Goal: Task Accomplishment & Management: Complete application form

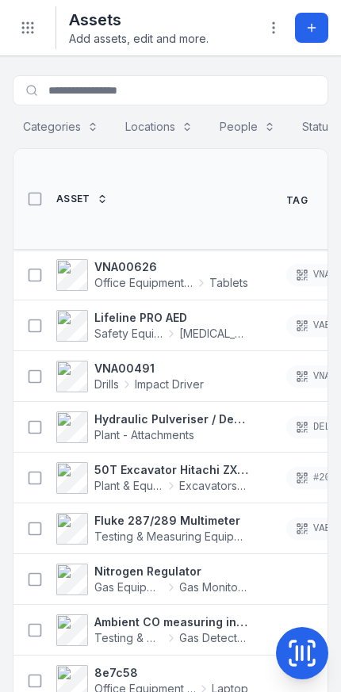
click at [308, 22] on icon at bounding box center [311, 27] width 13 height 13
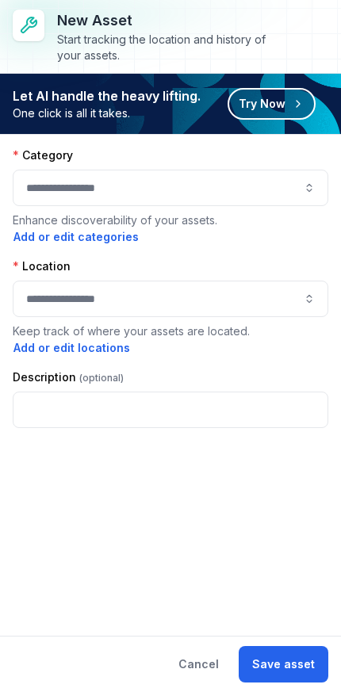
click at [283, 108] on button "Try Now" at bounding box center [272, 104] width 88 height 32
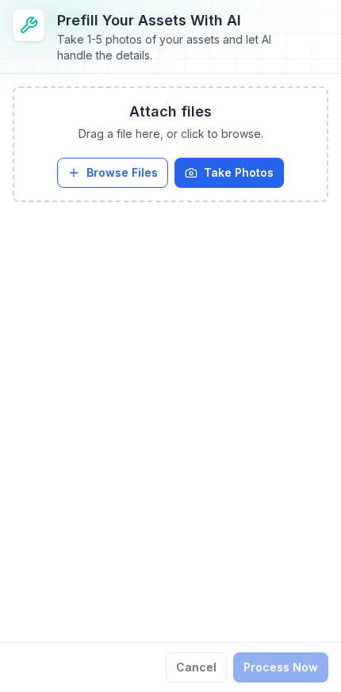
click at [136, 173] on button "Browse Files" at bounding box center [112, 173] width 111 height 30
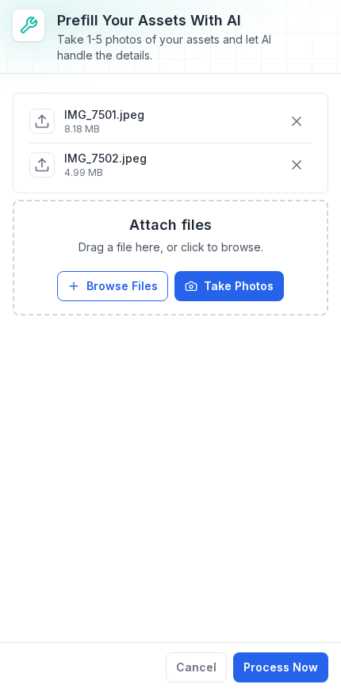
click at [292, 661] on button "Process Now" at bounding box center [280, 668] width 95 height 30
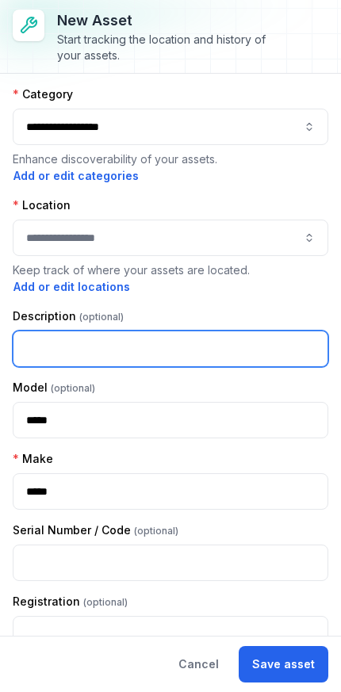
click at [262, 354] on input "text" at bounding box center [171, 349] width 316 height 36
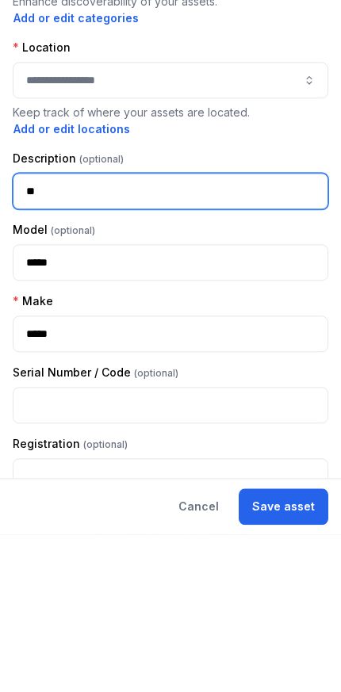
type input "*"
type input "**********"
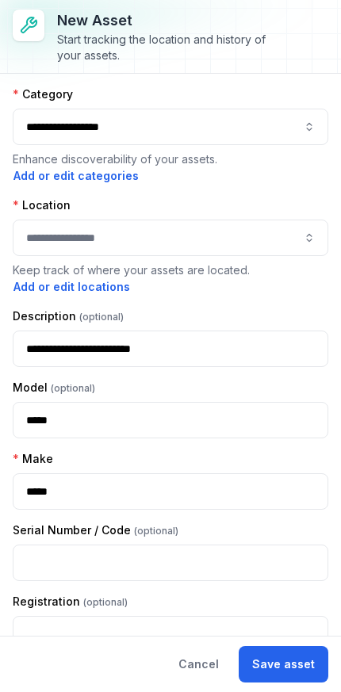
click at [289, 243] on button "button" at bounding box center [171, 238] width 316 height 36
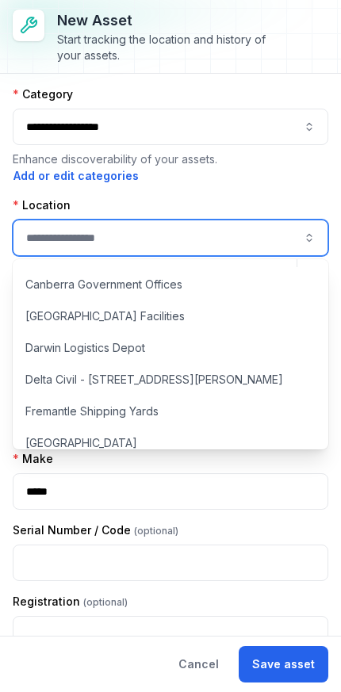
scroll to position [343, 0]
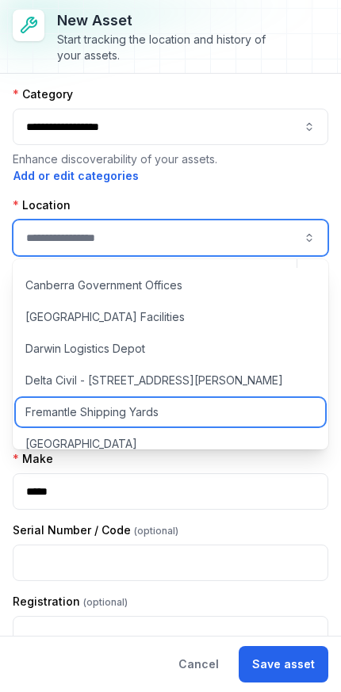
click at [159, 421] on div "Fremantle Shipping Yards" at bounding box center [170, 412] width 309 height 29
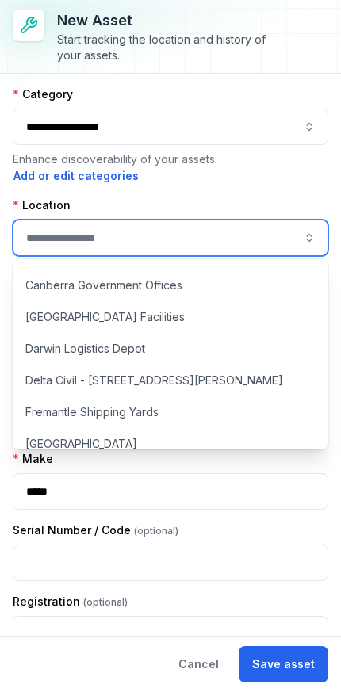
type input "**********"
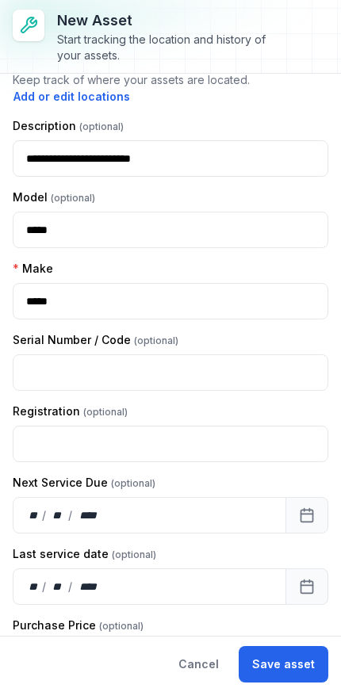
scroll to position [193, 0]
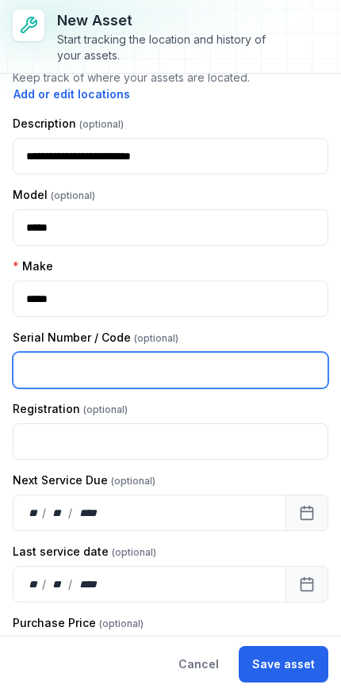
click at [215, 378] on input "text" at bounding box center [171, 370] width 316 height 36
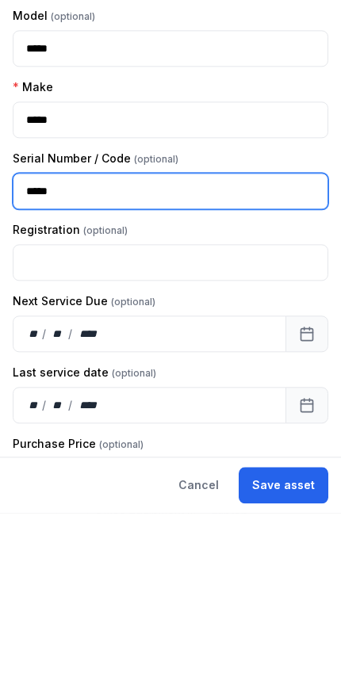
type input "*****"
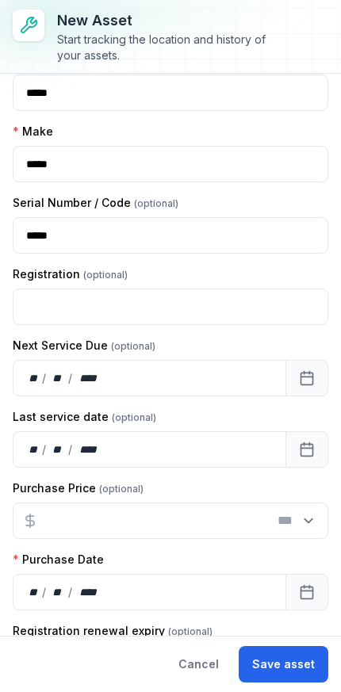
scroll to position [331, 0]
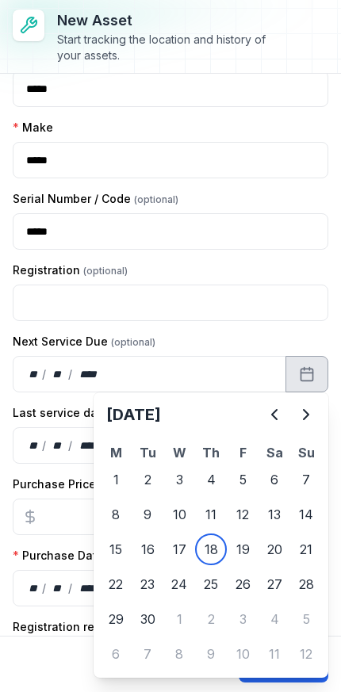
click at [310, 409] on icon "Next" at bounding box center [306, 414] width 19 height 19
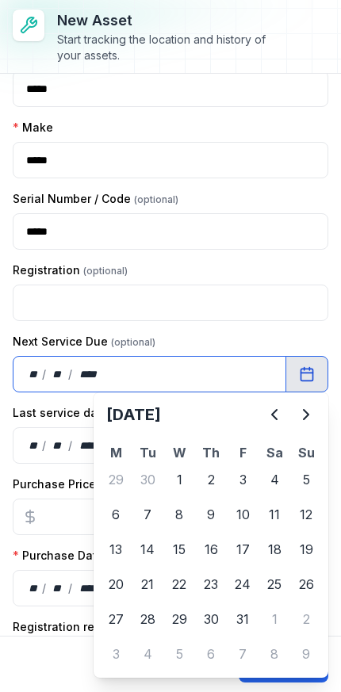
click at [244, 553] on div "Purchase Date" at bounding box center [171, 556] width 316 height 16
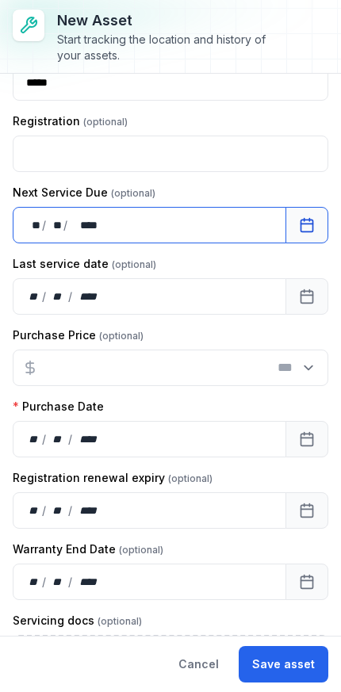
scroll to position [485, 0]
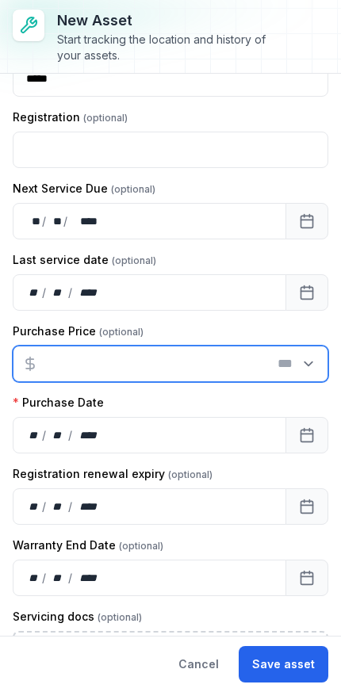
click at [210, 370] on input "number" at bounding box center [171, 364] width 316 height 36
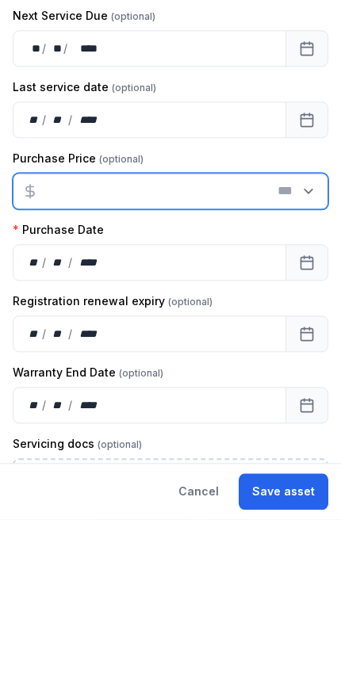
type input "*****"
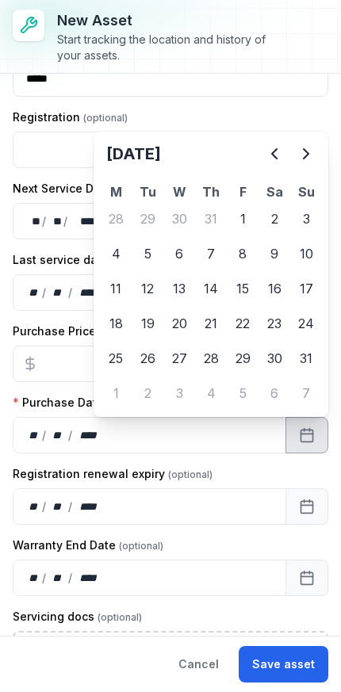
click at [267, 163] on icon "Previous" at bounding box center [274, 153] width 19 height 19
click at [266, 163] on icon "Previous" at bounding box center [274, 153] width 19 height 19
click at [270, 163] on button "Previous" at bounding box center [275, 154] width 32 height 32
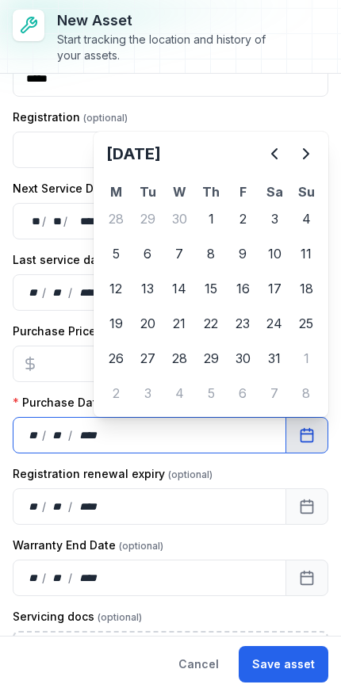
click at [178, 297] on div "** / ** / ****" at bounding box center [150, 292] width 274 height 36
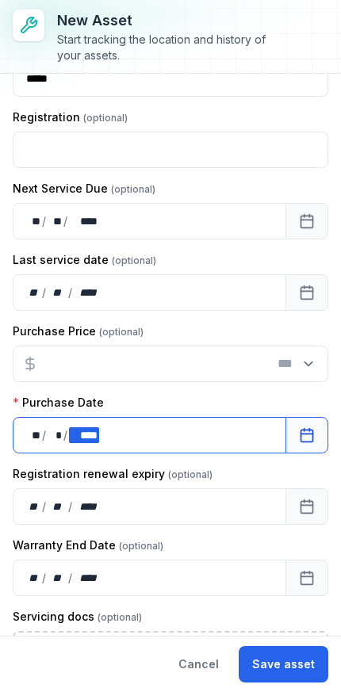
click at [99, 427] on div "**** ****" at bounding box center [84, 435] width 30 height 16
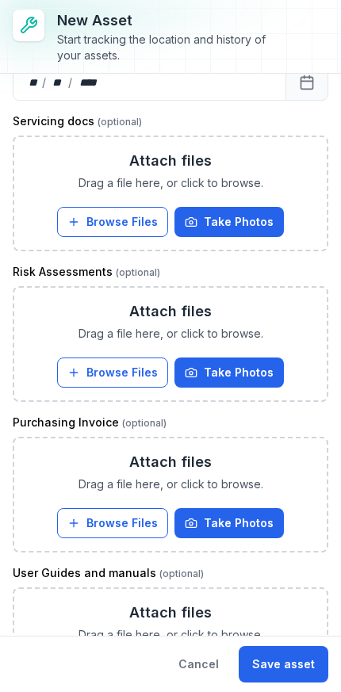
scroll to position [979, 0]
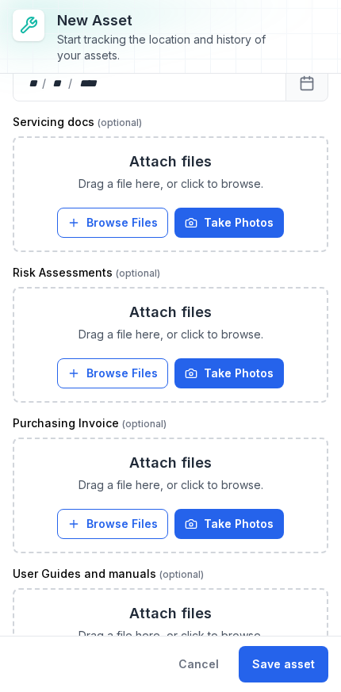
click at [127, 377] on button "Browse Files" at bounding box center [112, 373] width 111 height 30
click at [135, 232] on button "Browse Files" at bounding box center [112, 223] width 111 height 30
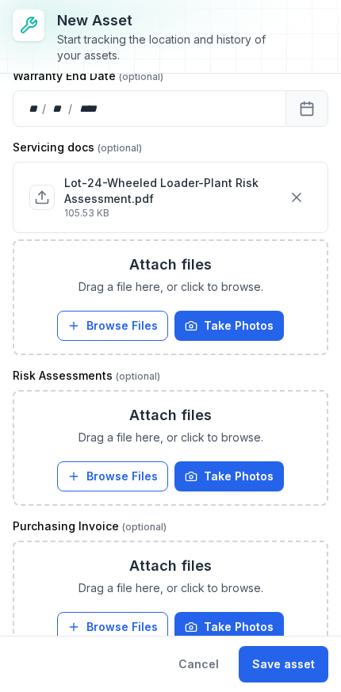
scroll to position [975, 0]
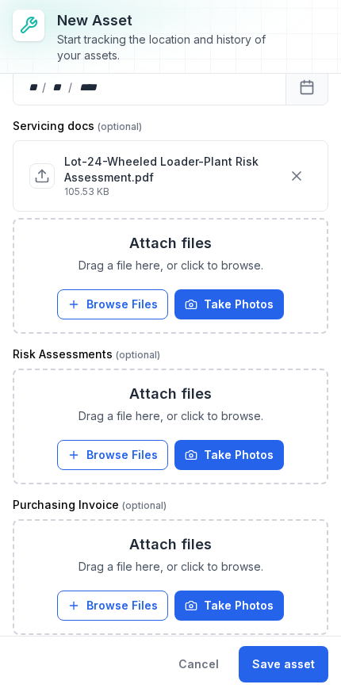
click at [121, 454] on button "Browse Files" at bounding box center [112, 455] width 111 height 30
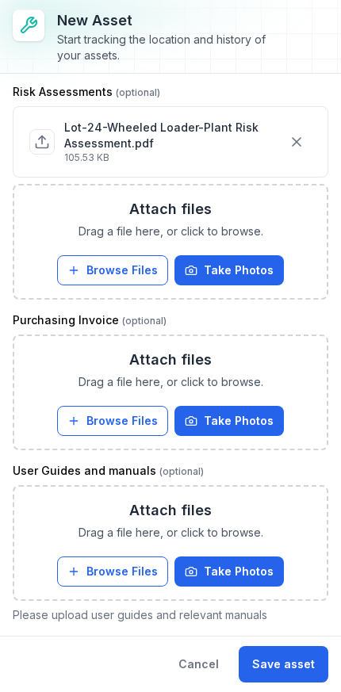
scroll to position [1238, 0]
click at [129, 577] on button "Browse Files" at bounding box center [112, 572] width 111 height 30
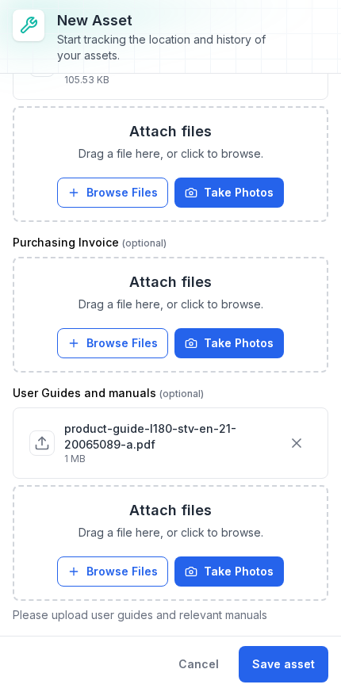
scroll to position [1316, 0]
click at [291, 665] on button "Save asset" at bounding box center [284, 664] width 90 height 36
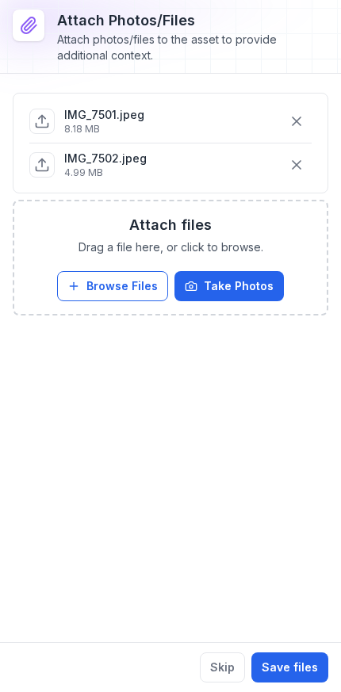
click at [232, 525] on div "IMG_7501.jpeg 8.18 MB IMG_7502.jpeg 4.99 MB Attach files Drag a file here, or c…" at bounding box center [170, 358] width 341 height 569
click at [237, 427] on div "IMG_7501.jpeg 8.18 MB IMG_7502.jpeg 4.99 MB Attach files Drag a file here, or c…" at bounding box center [170, 358] width 341 height 569
click at [298, 670] on button "Save files" at bounding box center [289, 668] width 77 height 30
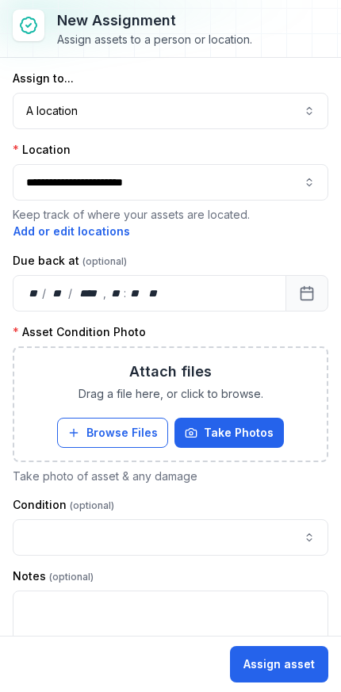
click at [287, 177] on button "**********" at bounding box center [171, 182] width 316 height 36
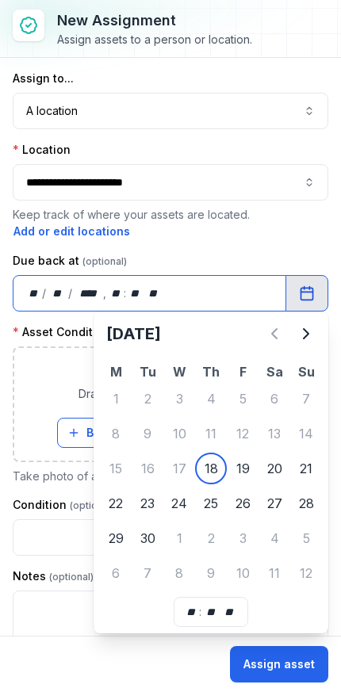
click at [242, 502] on div "Condition" at bounding box center [171, 505] width 316 height 16
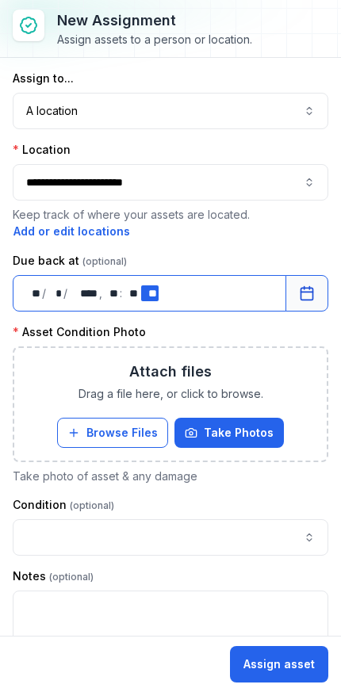
click at [149, 289] on div "** **" at bounding box center [149, 293] width 17 height 16
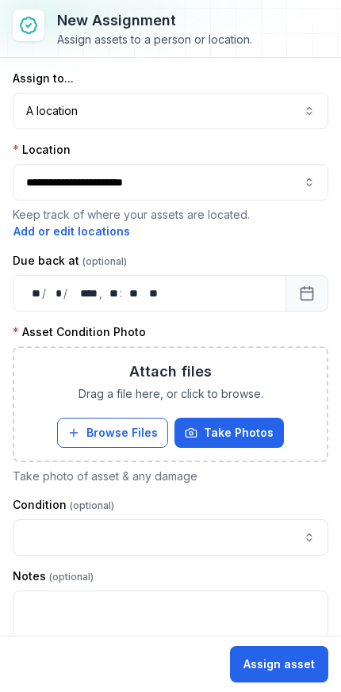
click at [125, 426] on button "Browse Files" at bounding box center [112, 433] width 111 height 30
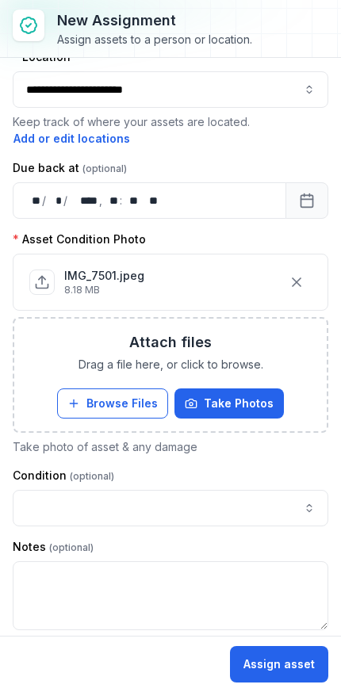
scroll to position [93, 0]
click at [259, 512] on button "button" at bounding box center [171, 508] width 316 height 36
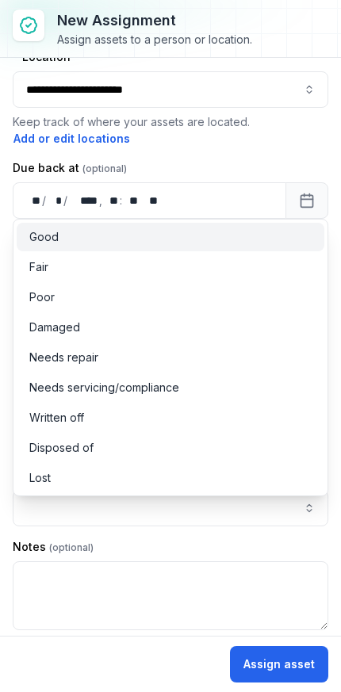
click at [160, 244] on div "Good" at bounding box center [170, 237] width 282 height 16
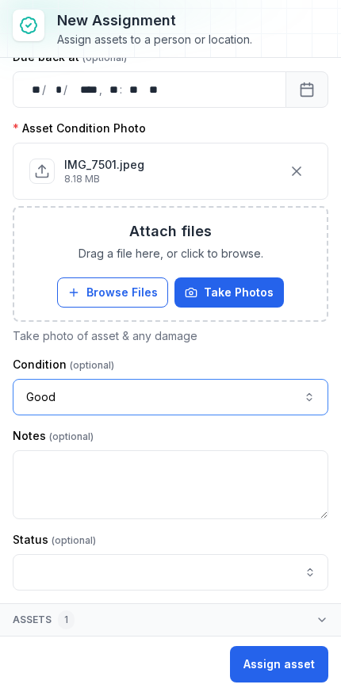
scroll to position [204, 0]
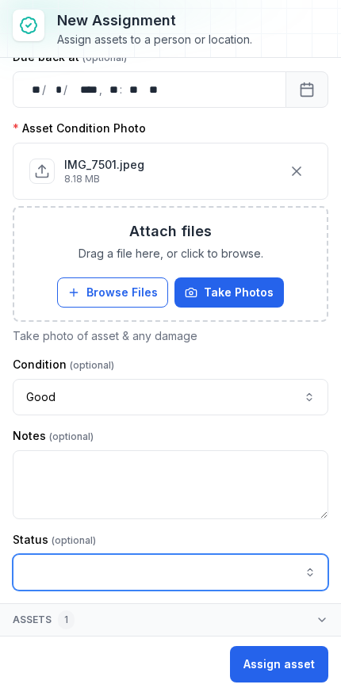
click at [278, 590] on input "assignment-add:cf[1a526681-56ed-4d33-a366-272b18425df2]-label" at bounding box center [171, 572] width 316 height 36
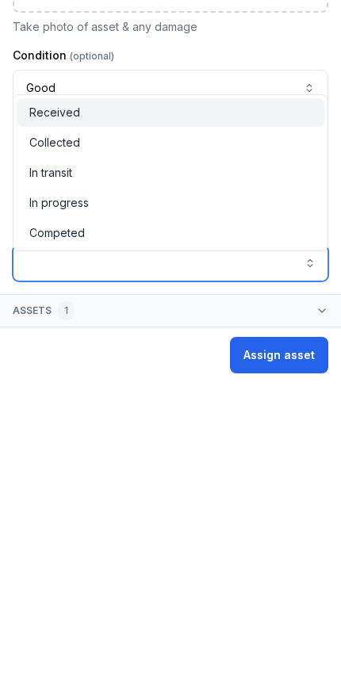
click at [52, 414] on span "Received" at bounding box center [54, 422] width 51 height 16
type input "********"
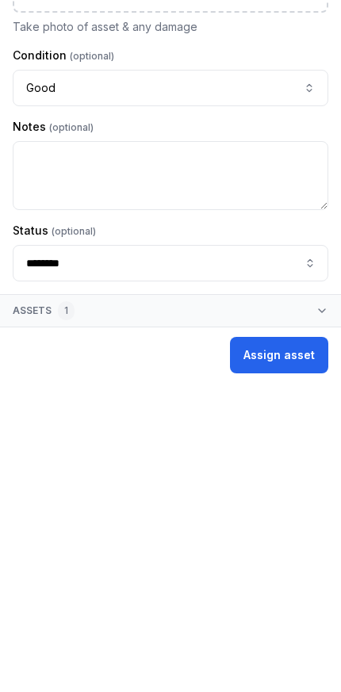
click at [286, 646] on button "Assign asset" at bounding box center [279, 664] width 98 height 36
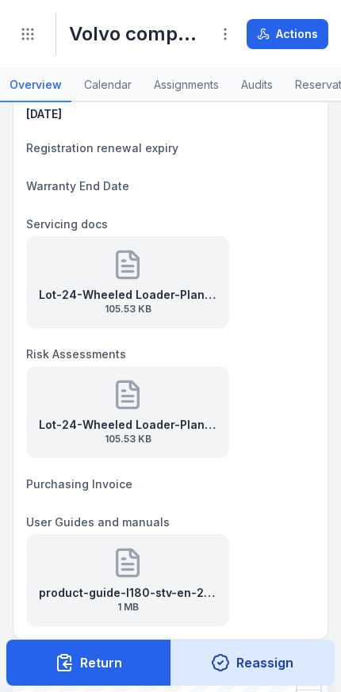
scroll to position [556, 0]
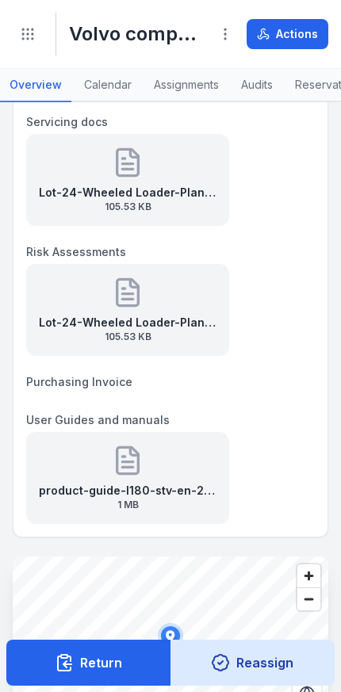
click at [13, 39] on button "Toggle Navigation" at bounding box center [28, 34] width 30 height 30
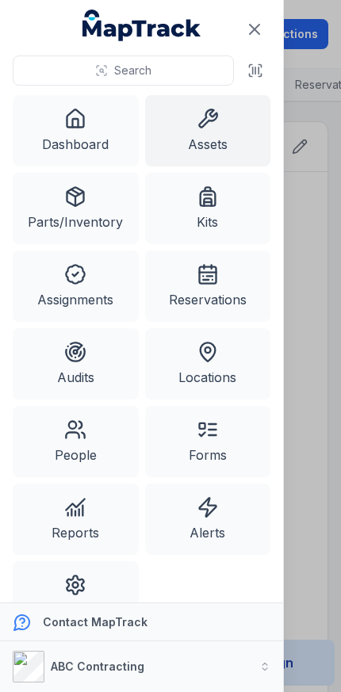
click at [206, 132] on link "Assets" at bounding box center [208, 130] width 126 height 71
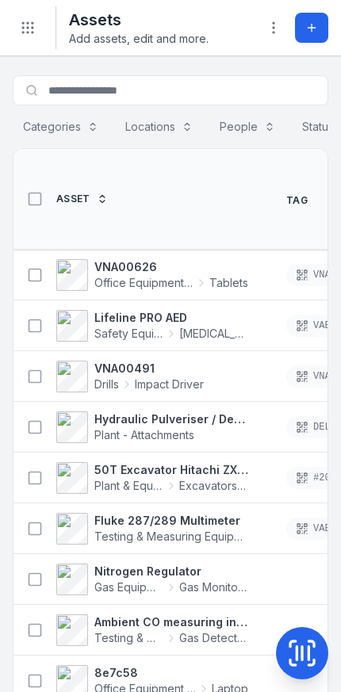
click at [300, 17] on button "Add asset" at bounding box center [311, 28] width 33 height 30
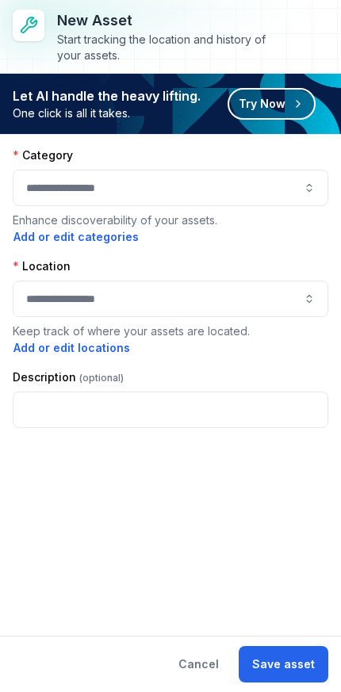
click at [281, 104] on button "Try Now" at bounding box center [272, 104] width 88 height 32
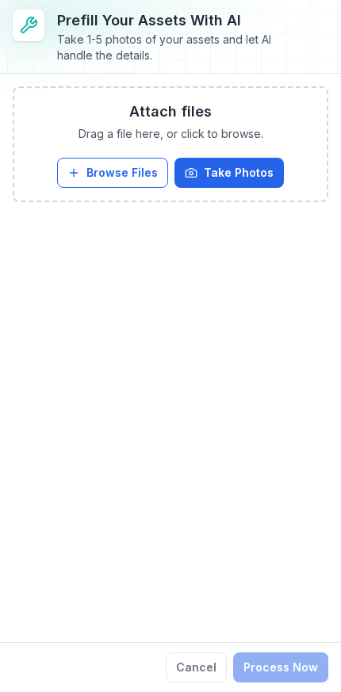
click at [130, 173] on button "Browse Files" at bounding box center [112, 173] width 111 height 30
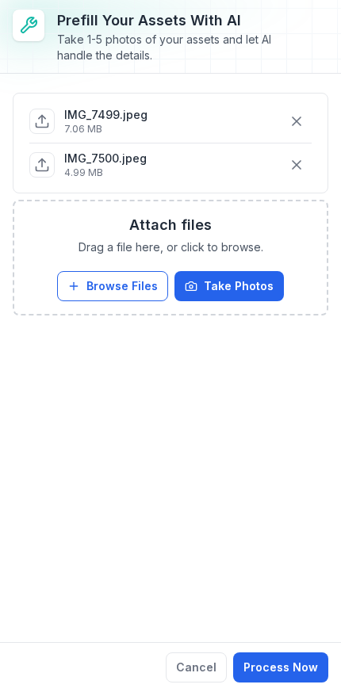
click at [291, 665] on button "Process Now" at bounding box center [280, 668] width 95 height 30
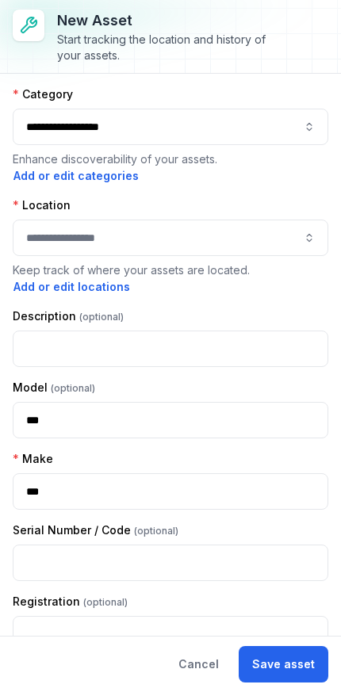
click at [259, 233] on button "button" at bounding box center [171, 238] width 316 height 36
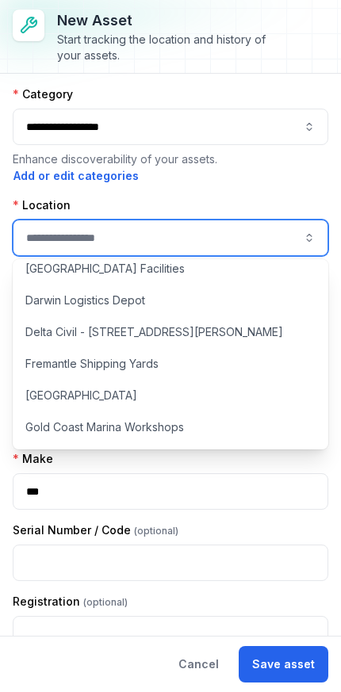
scroll to position [398, 0]
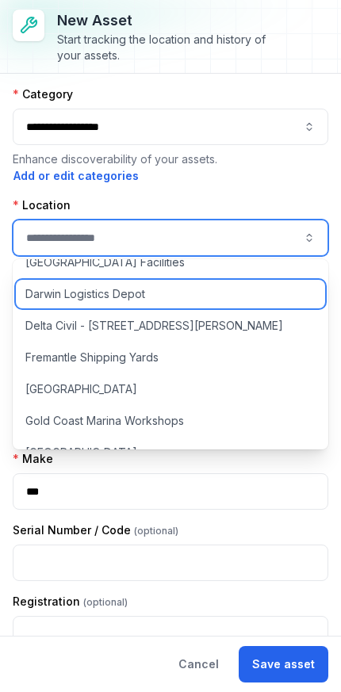
click at [224, 299] on div "Darwin Logistics Depot" at bounding box center [170, 294] width 309 height 29
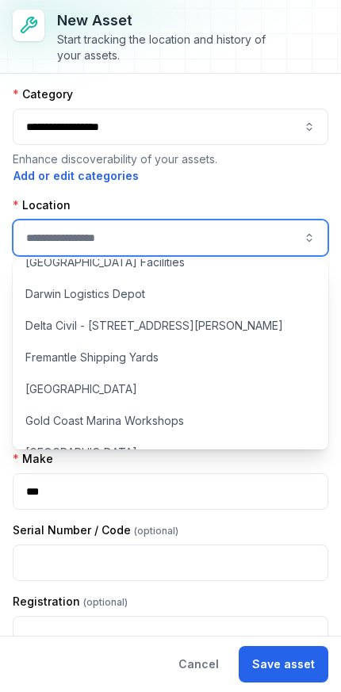
type input "**********"
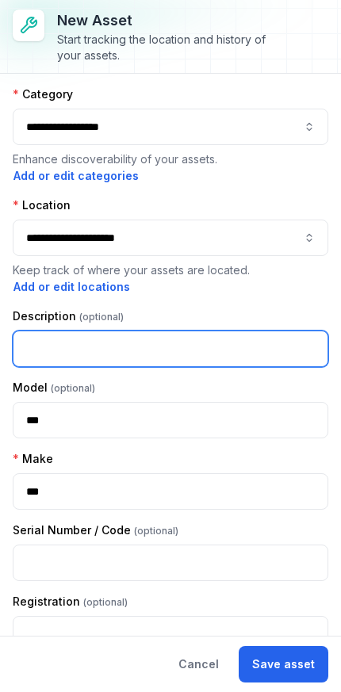
click at [232, 335] on input "text" at bounding box center [171, 349] width 316 height 36
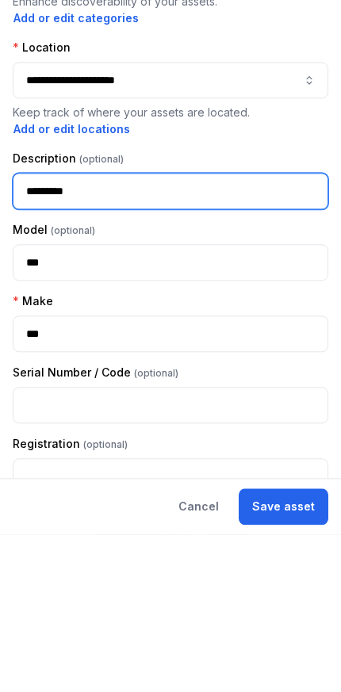
click at [29, 331] on input "*********" at bounding box center [171, 349] width 316 height 36
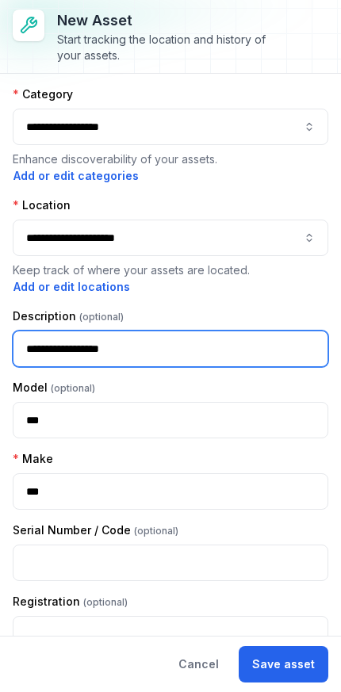
click at [64, 348] on input "**********" at bounding box center [171, 349] width 316 height 36
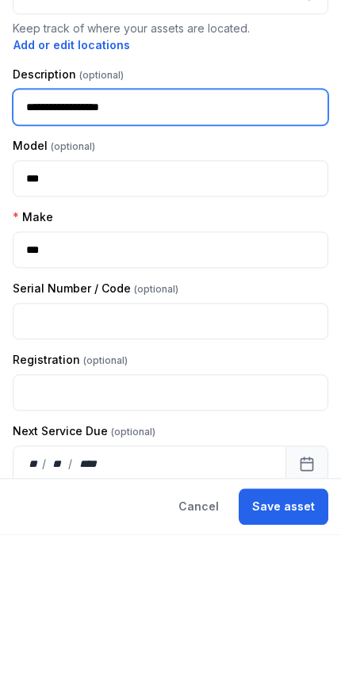
scroll to position [117, 0]
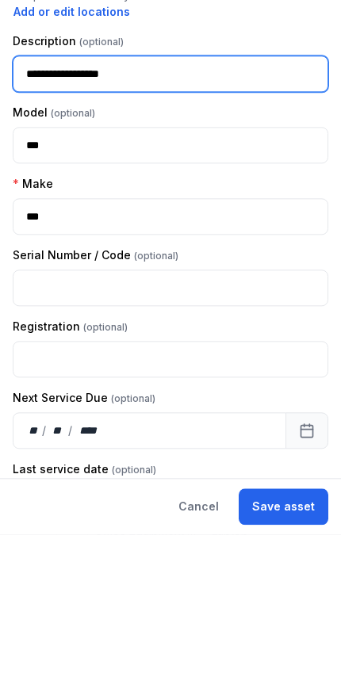
type input "**********"
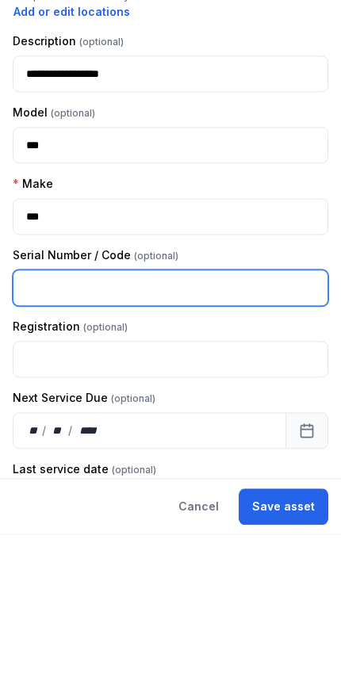
click at [214, 427] on input "text" at bounding box center [171, 445] width 316 height 36
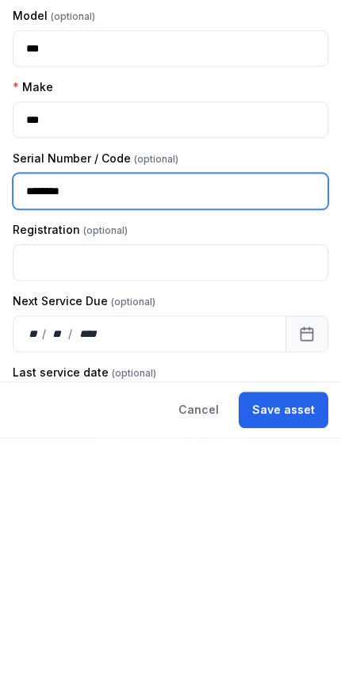
type input "********"
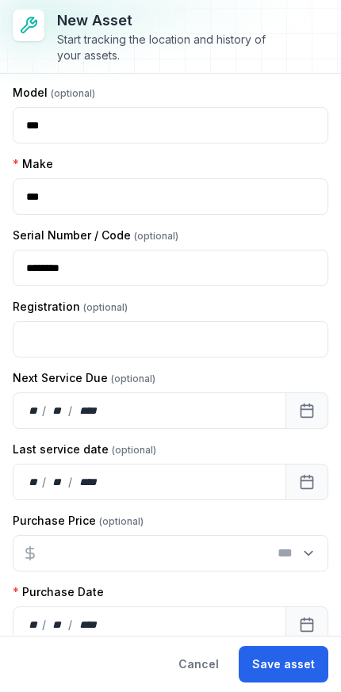
scroll to position [301, 0]
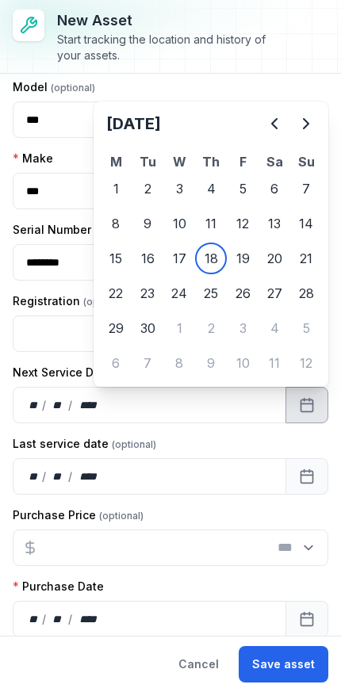
click at [302, 128] on icon "Next" at bounding box center [306, 123] width 19 height 19
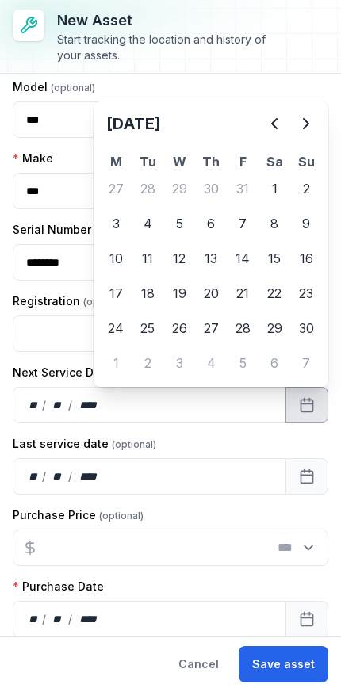
click at [305, 130] on icon "Next" at bounding box center [306, 123] width 19 height 19
click at [304, 129] on icon "Next" at bounding box center [306, 123] width 19 height 19
click at [276, 128] on icon "Previous" at bounding box center [274, 124] width 5 height 10
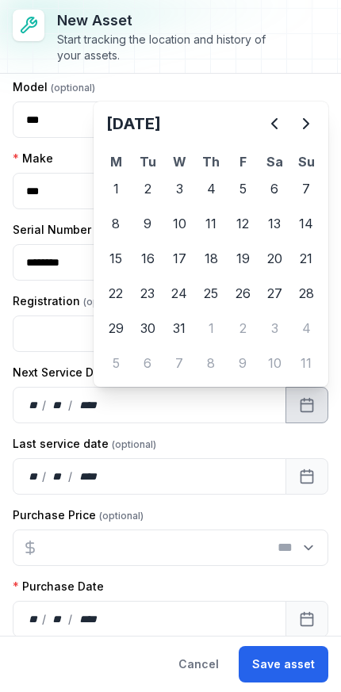
click at [259, 127] on button "Previous" at bounding box center [275, 124] width 32 height 32
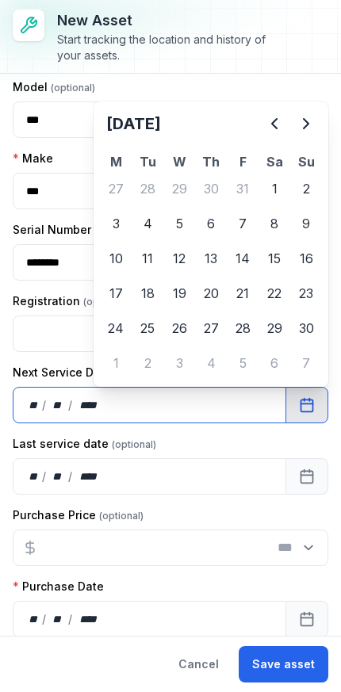
click at [242, 296] on div "Registration" at bounding box center [171, 301] width 316 height 16
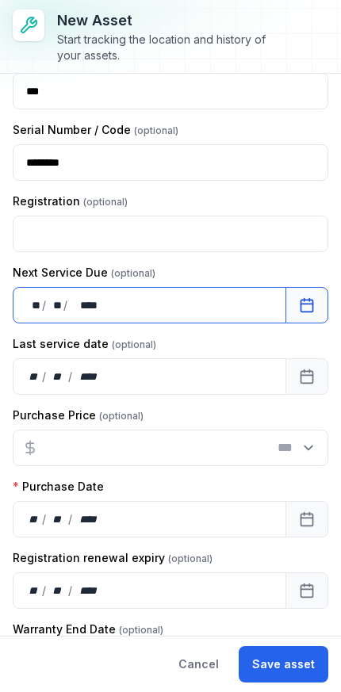
scroll to position [467, 0]
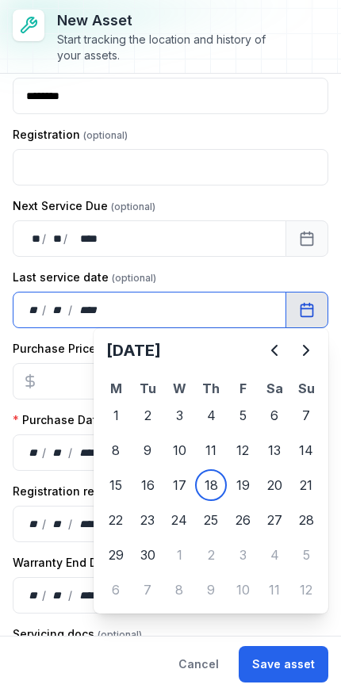
click at [28, 307] on div "**" at bounding box center [34, 310] width 16 height 16
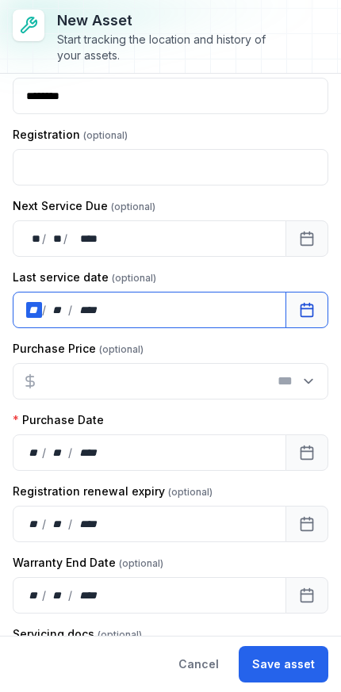
click at [33, 306] on div "**" at bounding box center [34, 310] width 16 height 16
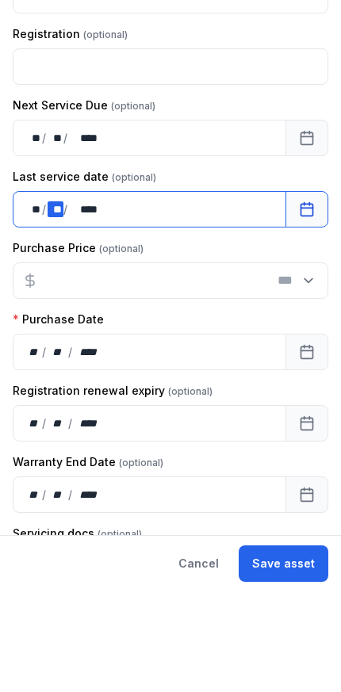
click at [53, 302] on div "** **" at bounding box center [56, 310] width 16 height 16
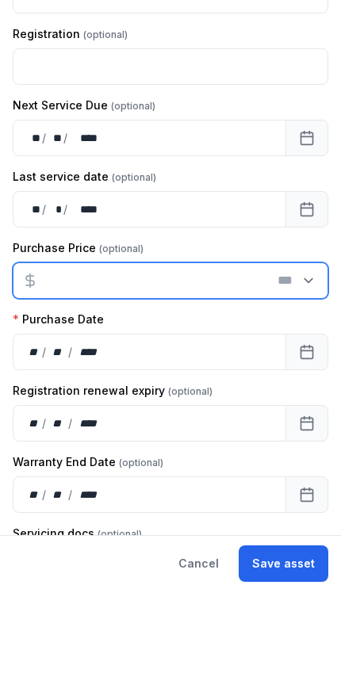
click at [210, 363] on input "number" at bounding box center [171, 381] width 316 height 36
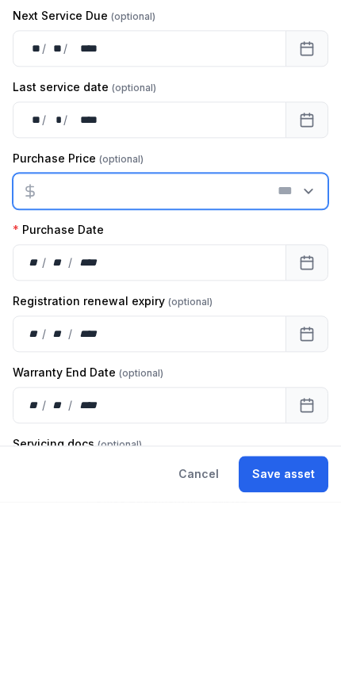
type input "******"
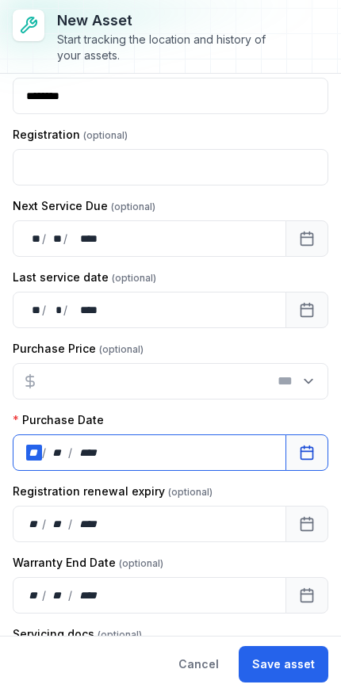
click at [30, 456] on div "**" at bounding box center [34, 453] width 16 height 16
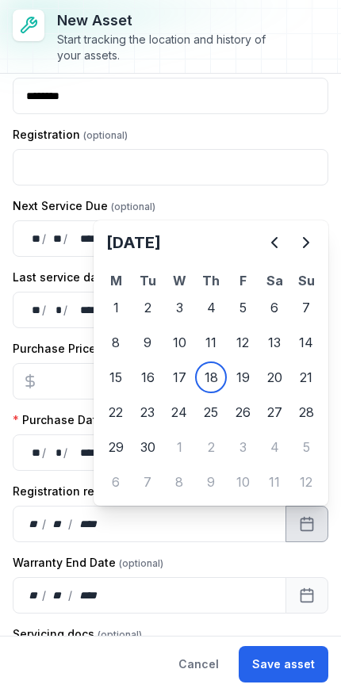
click at [305, 236] on icon "Next" at bounding box center [306, 242] width 19 height 19
click at [304, 236] on icon "Next" at bounding box center [306, 242] width 19 height 19
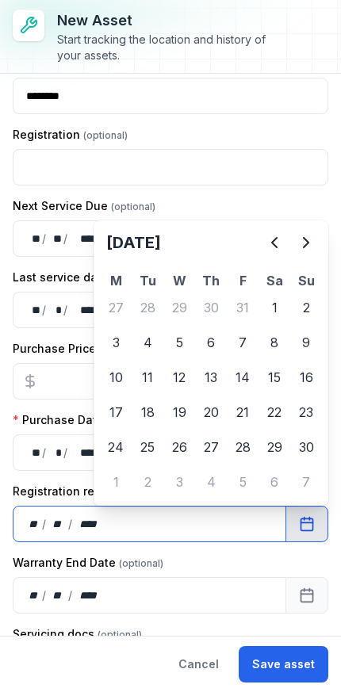
click at [218, 417] on div "Purchase Date" at bounding box center [171, 420] width 316 height 16
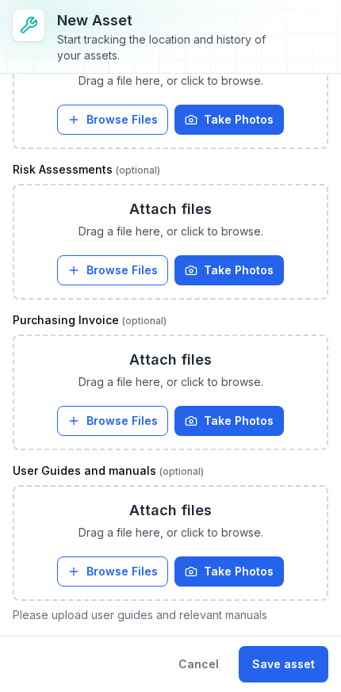
scroll to position [1082, 0]
click at [286, 665] on button "Save asset" at bounding box center [284, 664] width 90 height 36
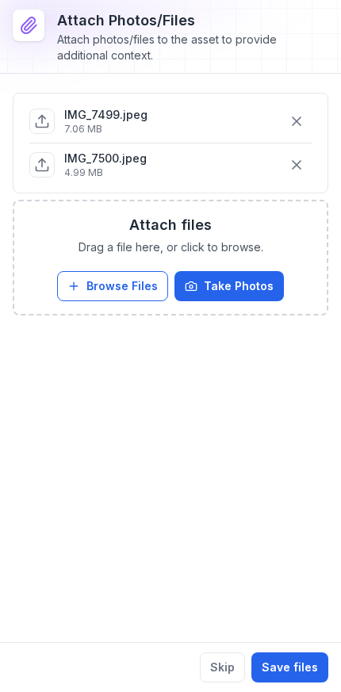
click at [291, 660] on button "Save files" at bounding box center [289, 668] width 77 height 30
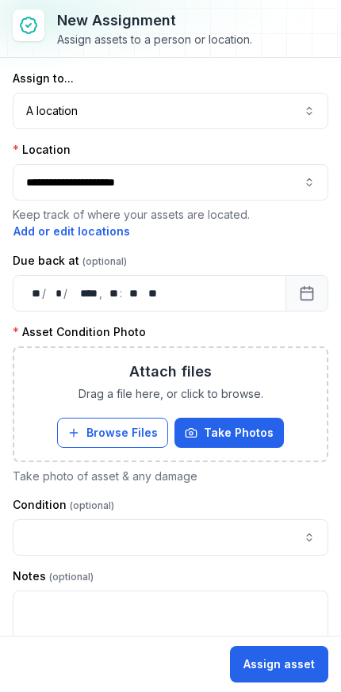
click at [137, 440] on button "Browse Files" at bounding box center [112, 433] width 111 height 30
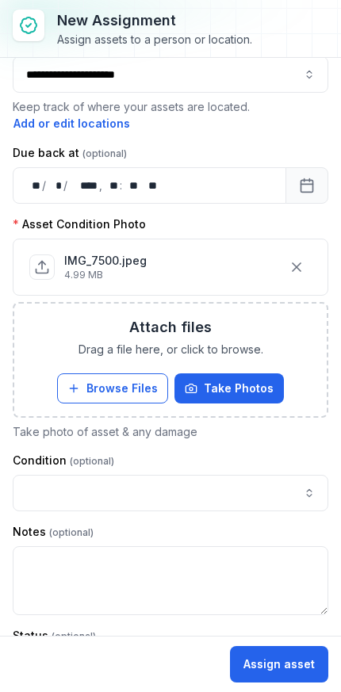
scroll to position [109, 0]
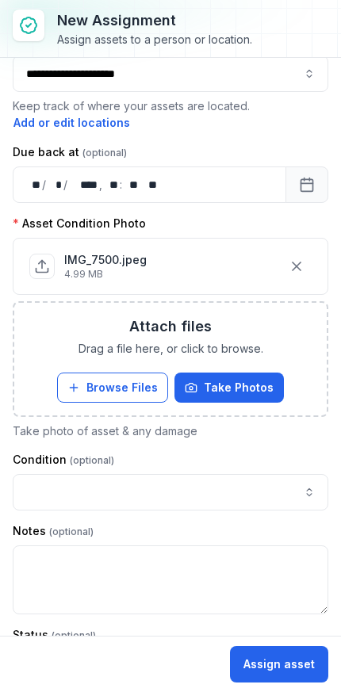
click at [224, 491] on button "button" at bounding box center [171, 492] width 316 height 36
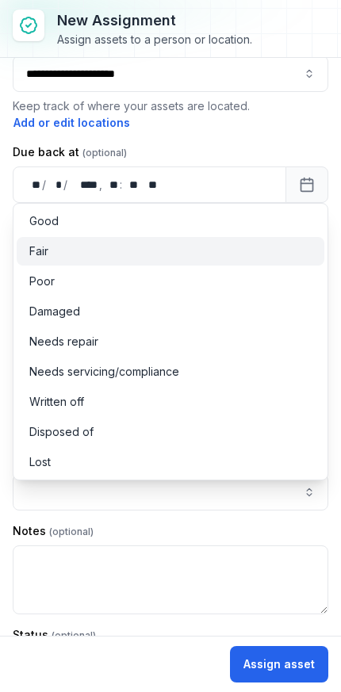
click at [151, 256] on div "Fair" at bounding box center [170, 251] width 282 height 16
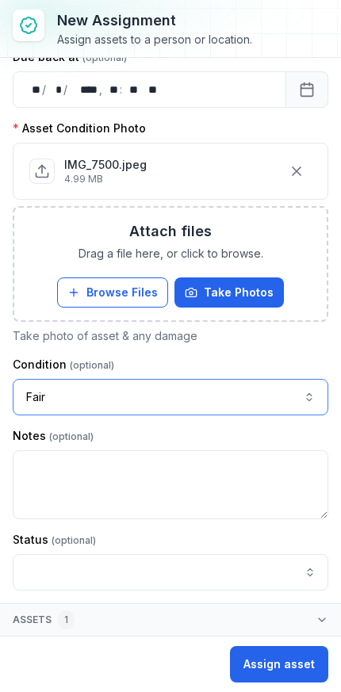
scroll to position [204, 0]
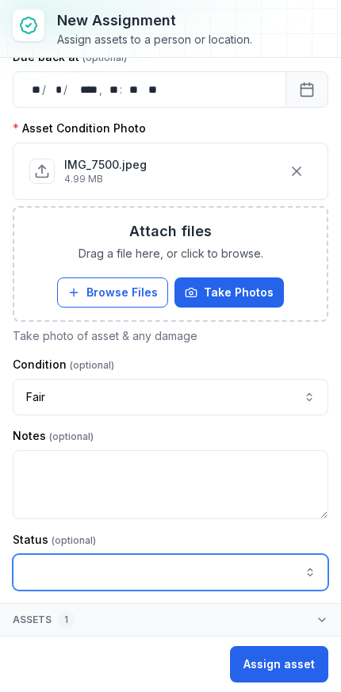
click at [211, 580] on input "assignment-add:cf[1a526681-56ed-4d33-a366-272b18425df2]-label" at bounding box center [171, 572] width 316 height 36
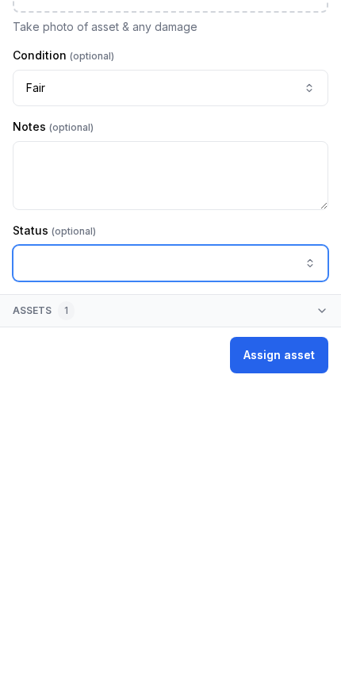
click at [283, 554] on input "assignment-add:cf[1a526681-56ed-4d33-a366-272b18425df2]-label" at bounding box center [171, 572] width 316 height 36
click at [318, 554] on button "button" at bounding box center [310, 572] width 36 height 36
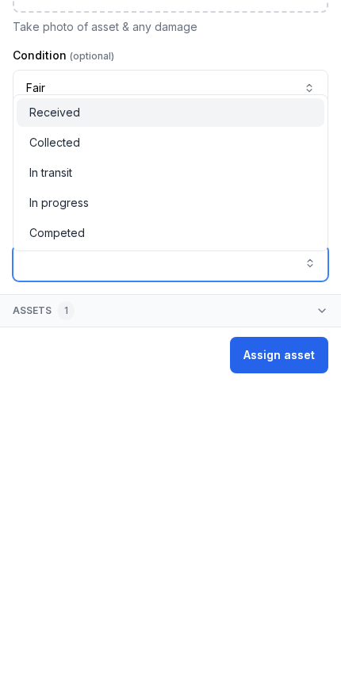
click at [266, 534] on div "Competed" at bounding box center [170, 542] width 282 height 16
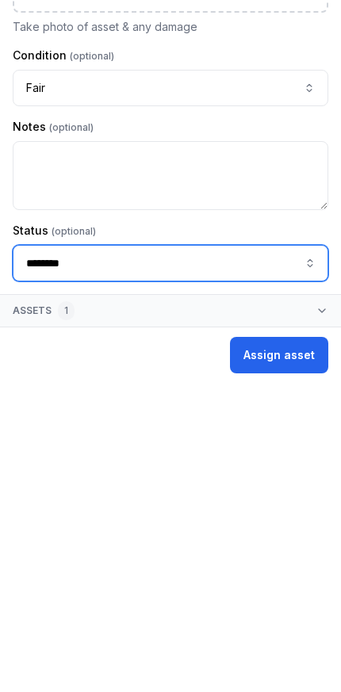
click at [300, 554] on button "button" at bounding box center [310, 572] width 36 height 36
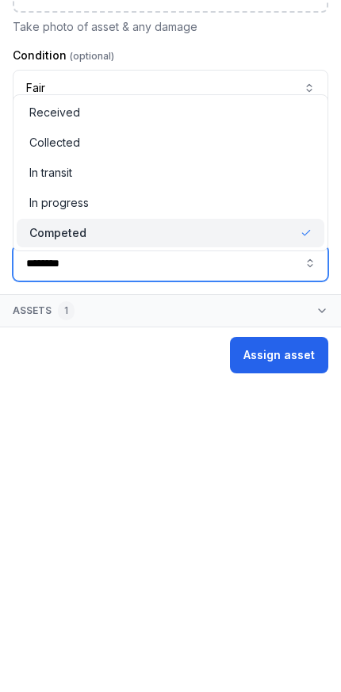
click at [269, 414] on div "Received" at bounding box center [170, 422] width 282 height 16
type input "********"
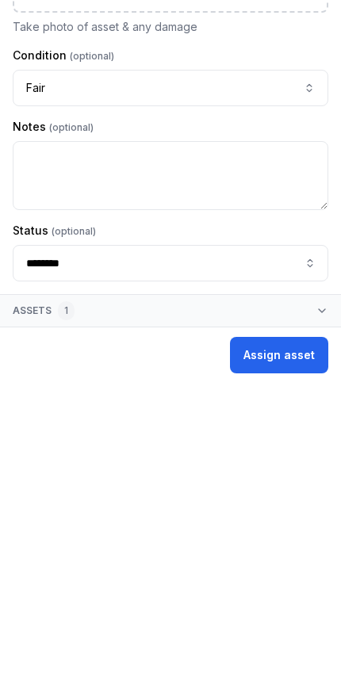
click at [294, 646] on button "Assign asset" at bounding box center [279, 664] width 98 height 36
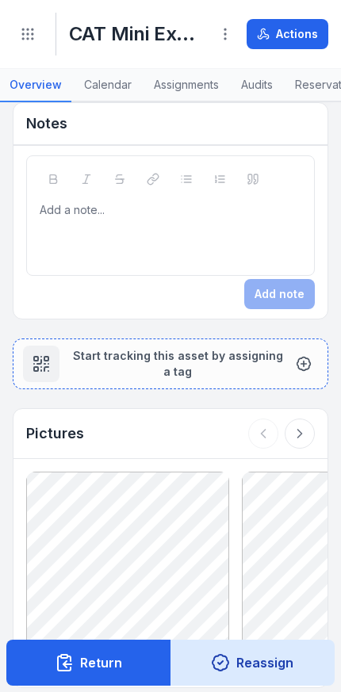
scroll to position [1698, 0]
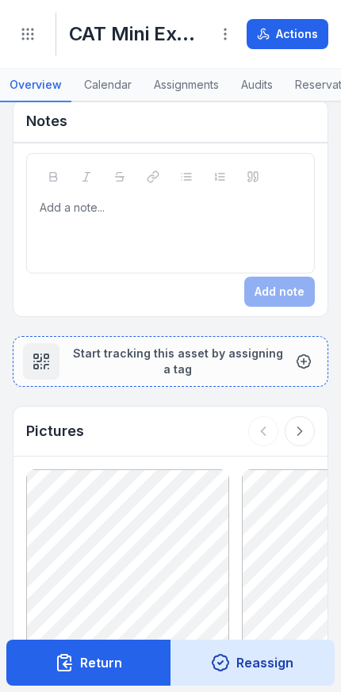
click at [236, 377] on span "Start tracking this asset by assigning a tag" at bounding box center [177, 362] width 211 height 32
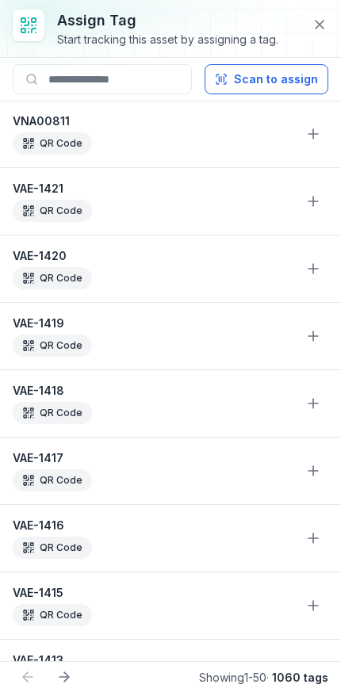
click at [317, 142] on icon at bounding box center [313, 134] width 16 height 16
